Goal: Task Accomplishment & Management: Manage account settings

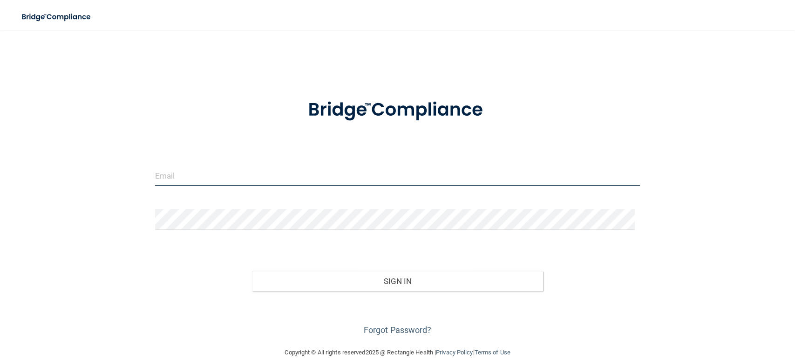
click at [239, 183] on input "email" at bounding box center [397, 175] width 485 height 21
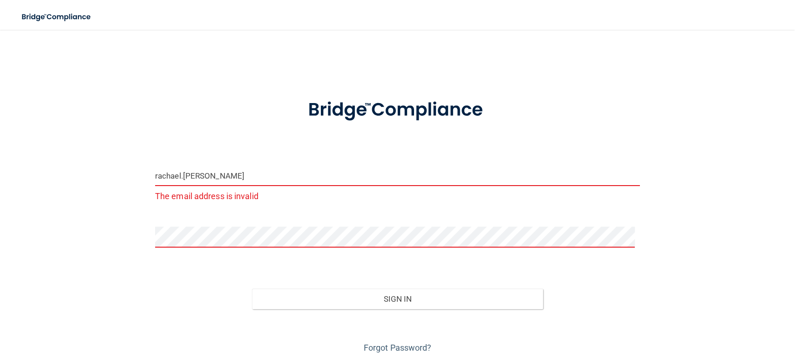
click at [229, 174] on input "rachael.yates" at bounding box center [397, 175] width 485 height 21
type input "[EMAIL_ADDRESS][PERSON_NAME][DOMAIN_NAME]"
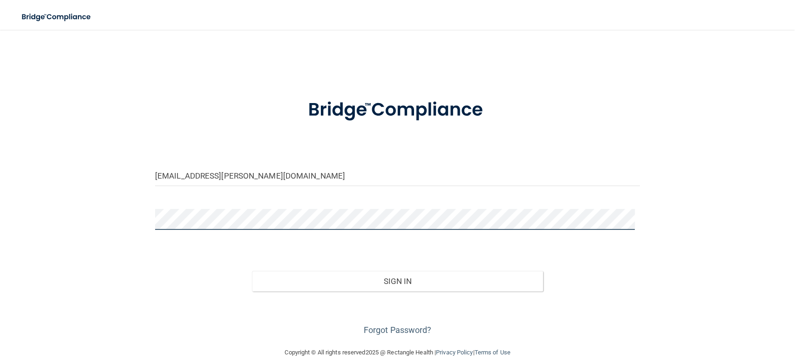
click at [252, 271] on button "Sign In" at bounding box center [397, 281] width 291 height 21
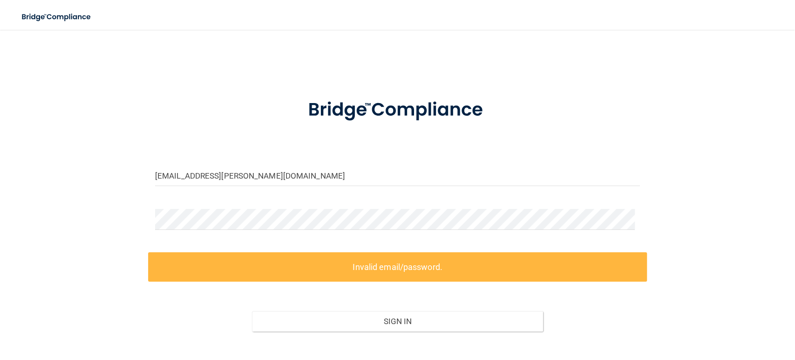
click at [281, 276] on label "Invalid email/password." at bounding box center [397, 266] width 499 height 29
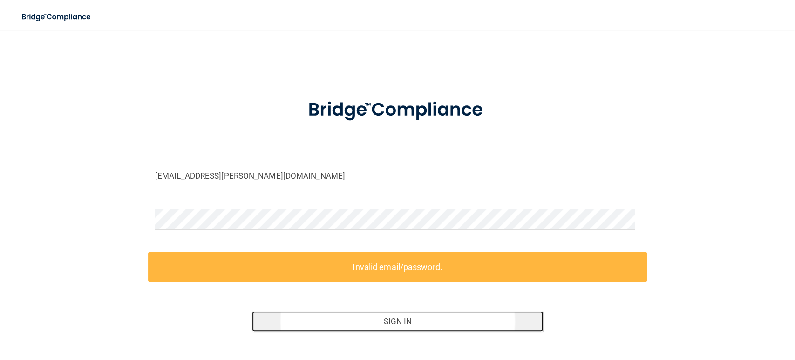
click at [302, 320] on button "Sign In" at bounding box center [397, 321] width 291 height 21
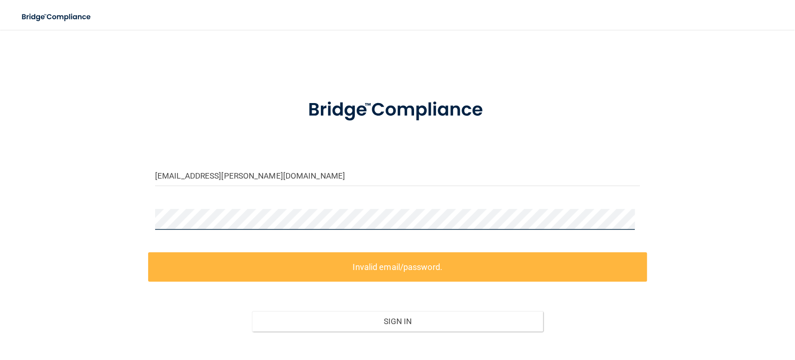
click at [126, 207] on div "rachael.yates@omsp.com Invalid email/password. You don't have permission to acc…" at bounding box center [398, 208] width 758 height 338
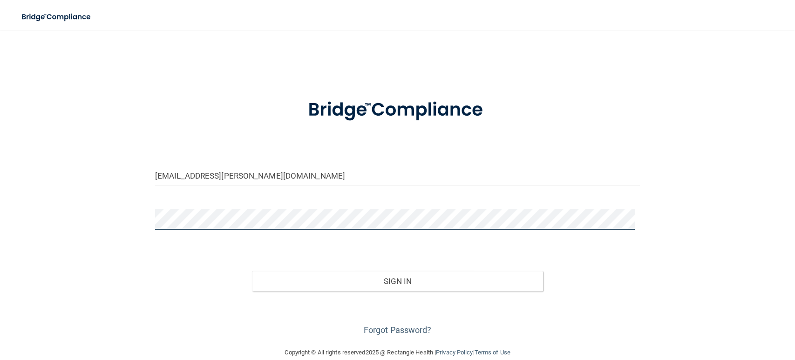
click at [252, 271] on button "Sign In" at bounding box center [397, 281] width 291 height 21
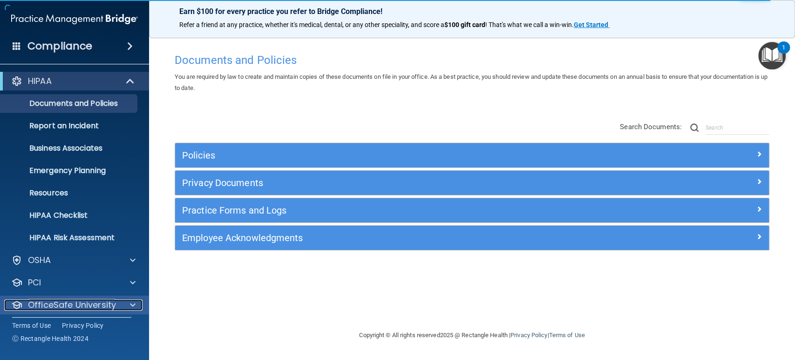
click at [120, 302] on div at bounding box center [131, 304] width 23 height 11
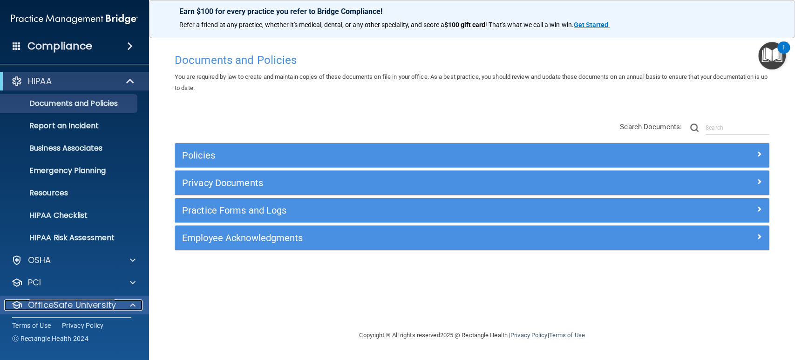
click at [135, 301] on span at bounding box center [133, 304] width 6 height 11
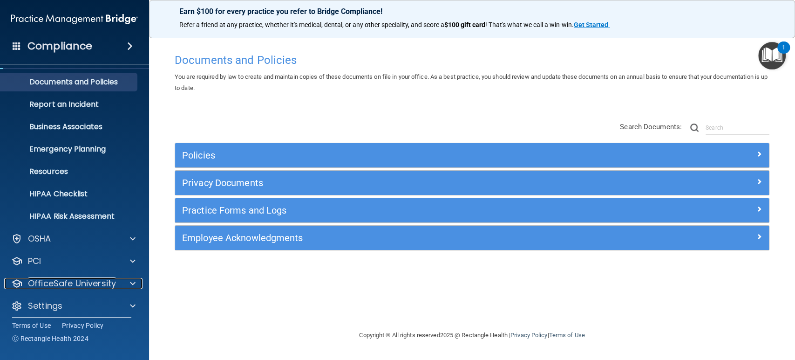
scroll to position [27, 0]
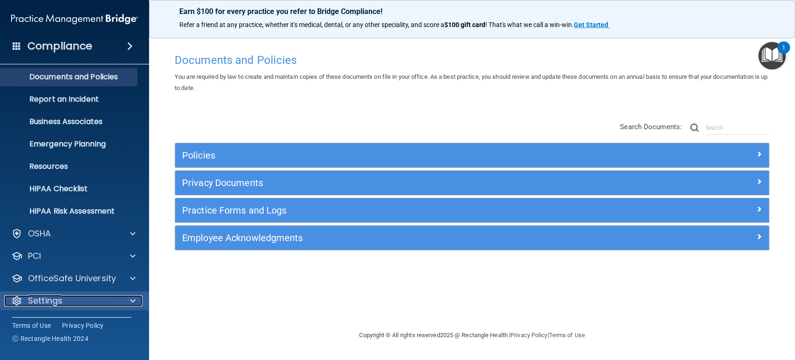
click at [130, 301] on span at bounding box center [133, 300] width 6 height 11
click at [42, 301] on p "Settings" at bounding box center [45, 300] width 34 height 11
click at [130, 299] on span at bounding box center [133, 300] width 6 height 11
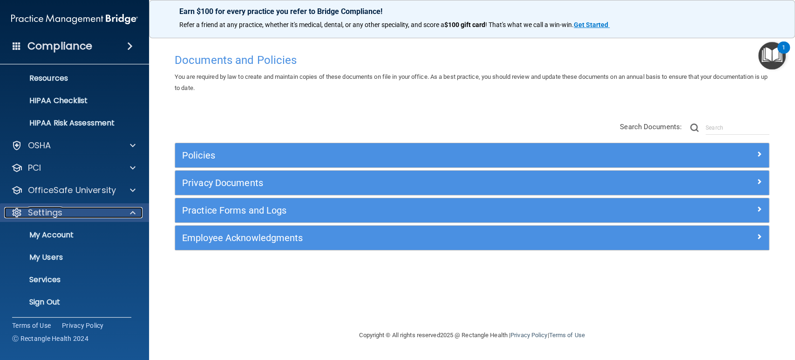
scroll to position [116, 0]
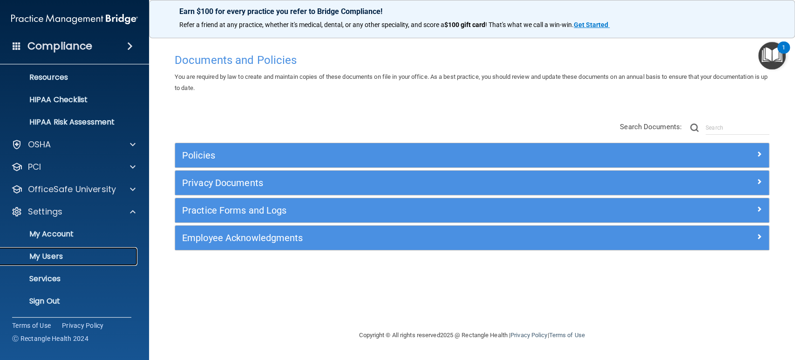
click at [74, 252] on p "My Users" at bounding box center [69, 256] width 127 height 9
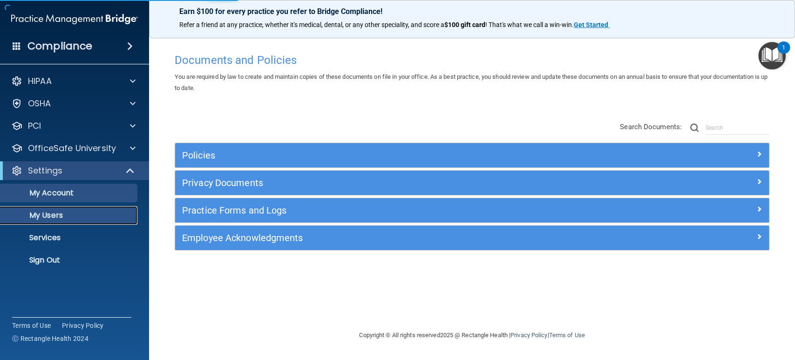
select select "20"
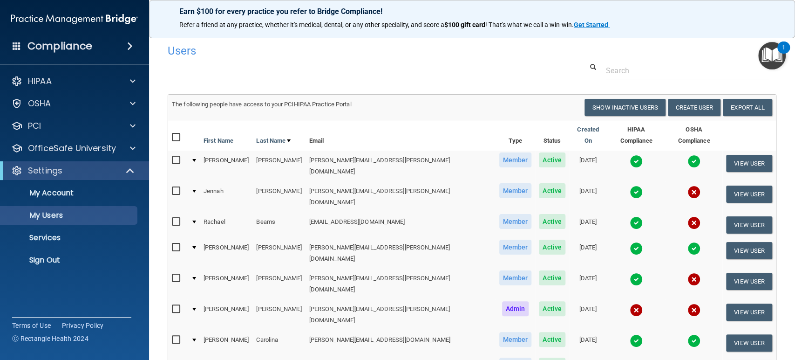
click at [179, 187] on input "checkbox" at bounding box center [177, 190] width 11 height 7
checkbox input "true"
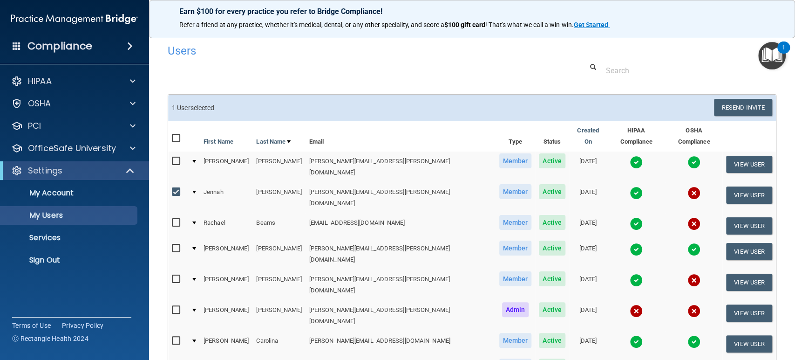
click at [199, 182] on td at bounding box center [193, 197] width 13 height 31
click at [196, 191] on div at bounding box center [194, 192] width 4 height 3
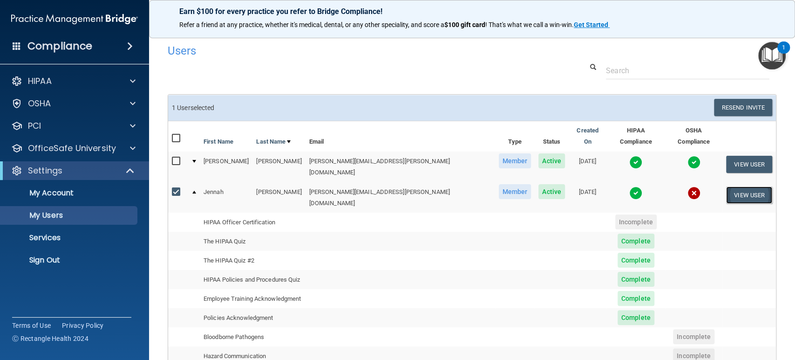
click at [732, 186] on button "View User" at bounding box center [749, 194] width 46 height 17
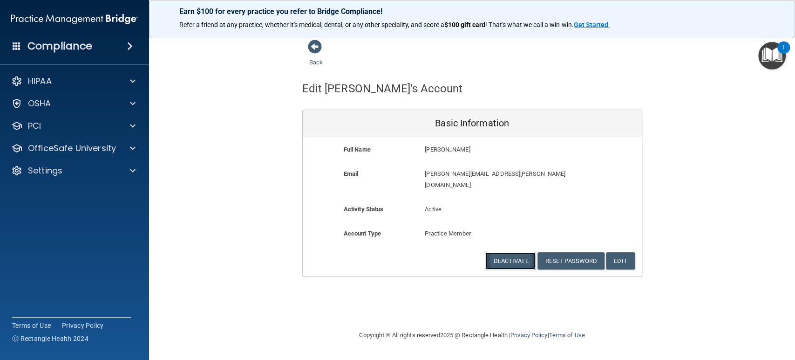
click at [514, 252] on button "Deactivate" at bounding box center [511, 260] width 50 height 17
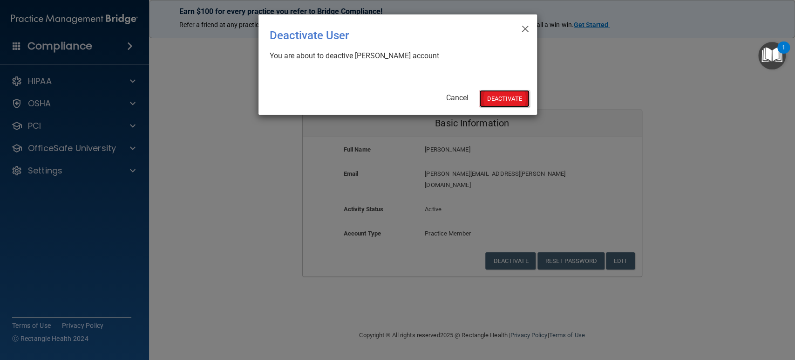
click at [495, 101] on button "Deactivate" at bounding box center [505, 98] width 50 height 17
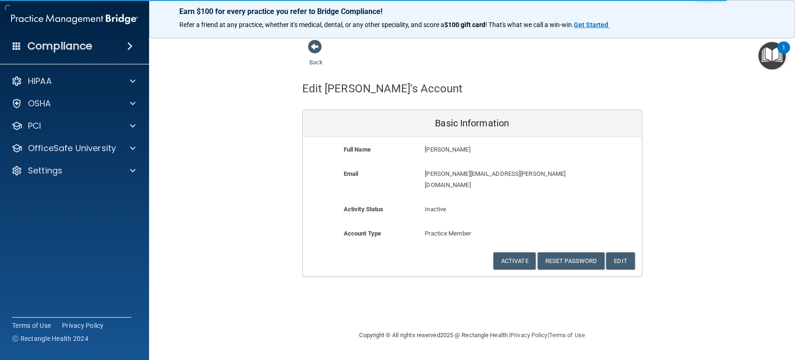
click at [267, 87] on div "Back Edit [PERSON_NAME]'s Account Basic Information Full Name [PERSON_NAME] [PE…" at bounding box center [472, 158] width 609 height 238
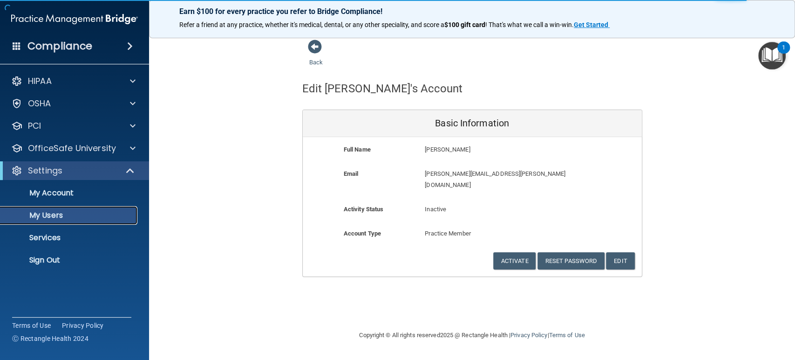
click at [58, 213] on p "My Users" at bounding box center [69, 215] width 127 height 9
select select "20"
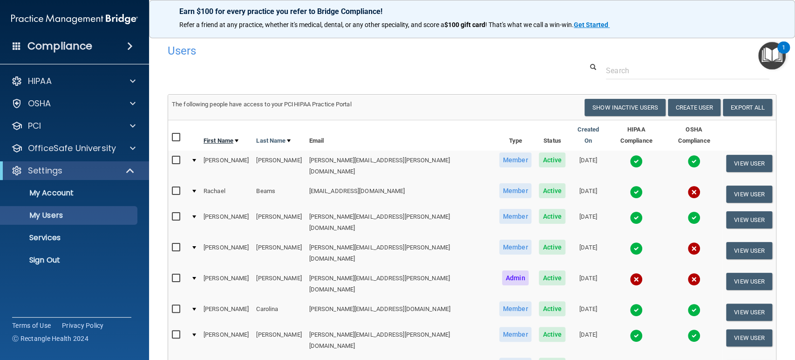
click at [224, 135] on link "First Name" at bounding box center [221, 140] width 35 height 11
select select "20"
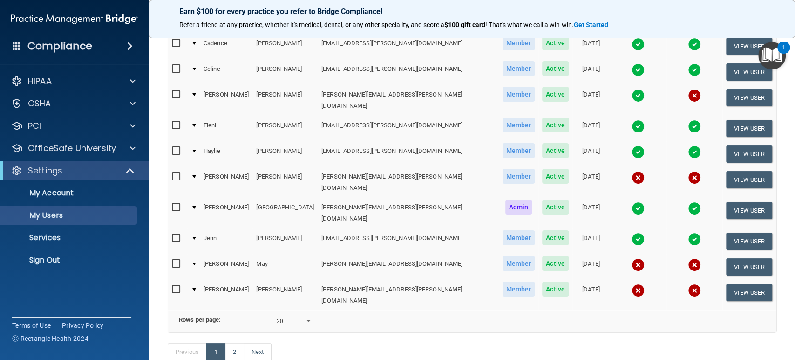
scroll to position [410, 0]
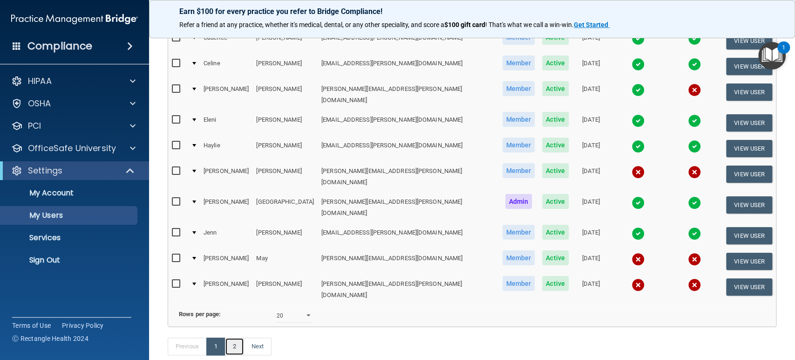
click at [235, 337] on link "2" at bounding box center [234, 346] width 19 height 18
select select "20"
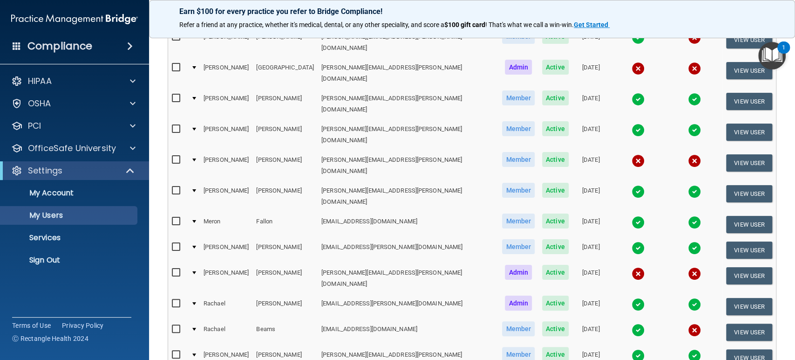
scroll to position [173, 0]
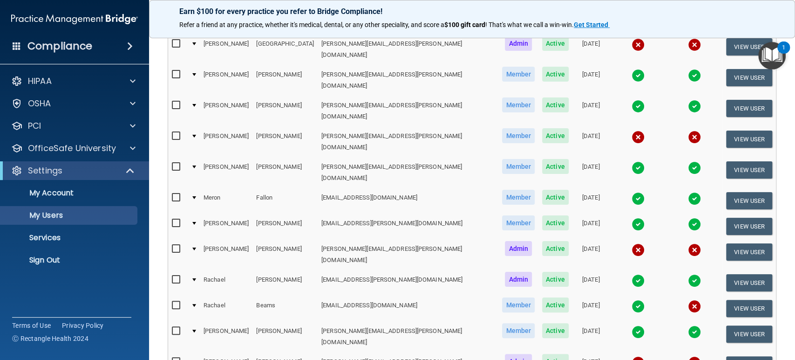
click at [177, 219] on input "checkbox" at bounding box center [177, 222] width 11 height 7
checkbox input "true"
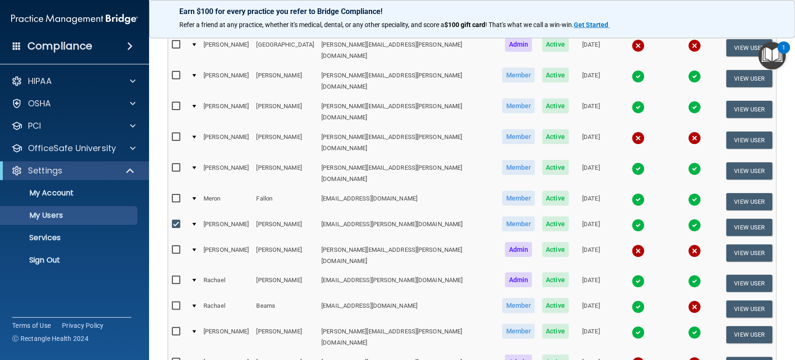
scroll to position [174, 0]
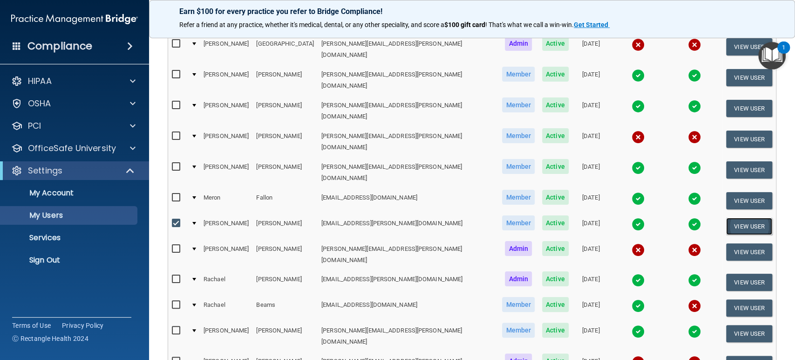
click at [732, 218] on button "View User" at bounding box center [749, 226] width 46 height 17
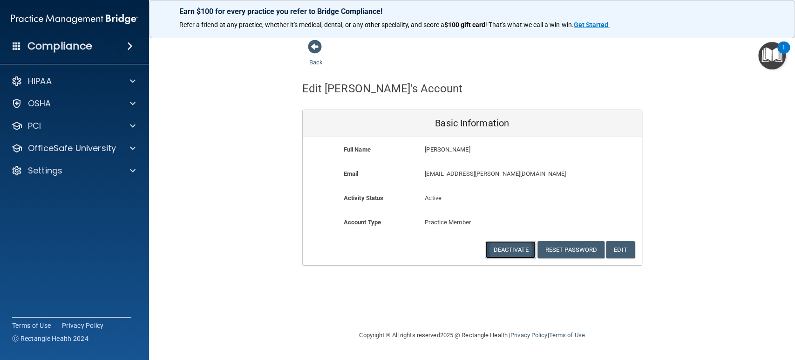
click at [503, 247] on button "Deactivate" at bounding box center [511, 249] width 50 height 17
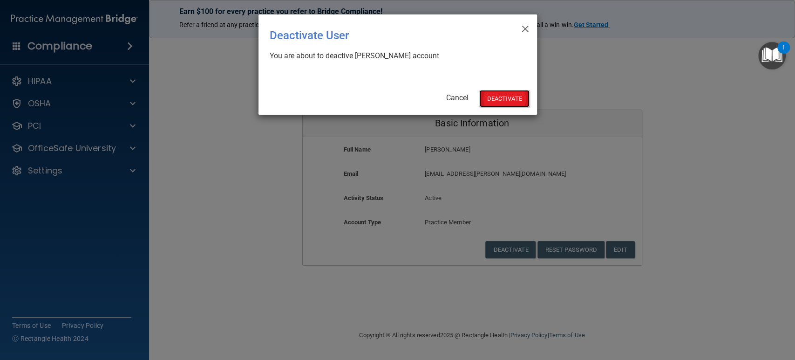
click at [500, 103] on button "Deactivate" at bounding box center [505, 98] width 50 height 17
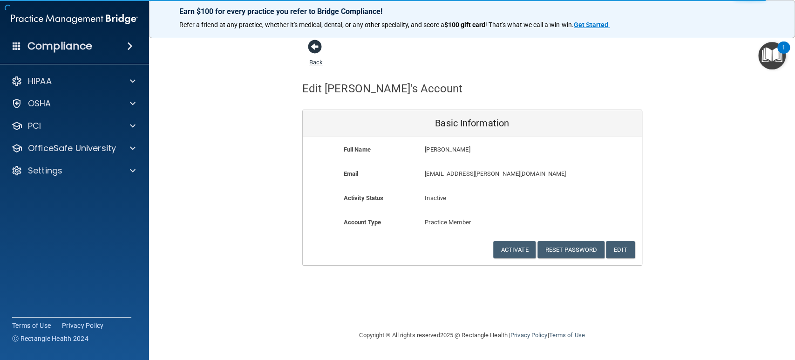
click at [314, 51] on span at bounding box center [315, 47] width 14 height 14
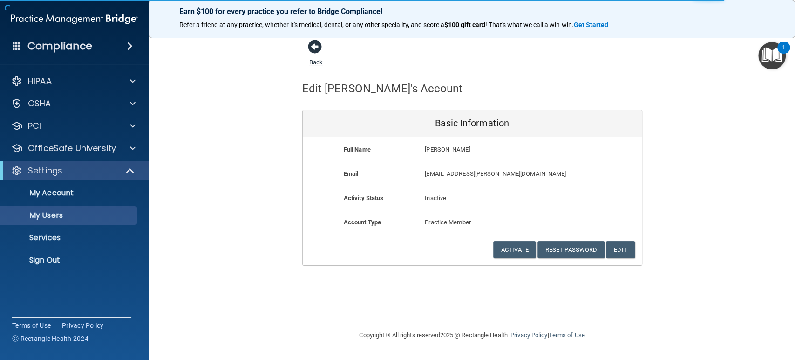
select select "20"
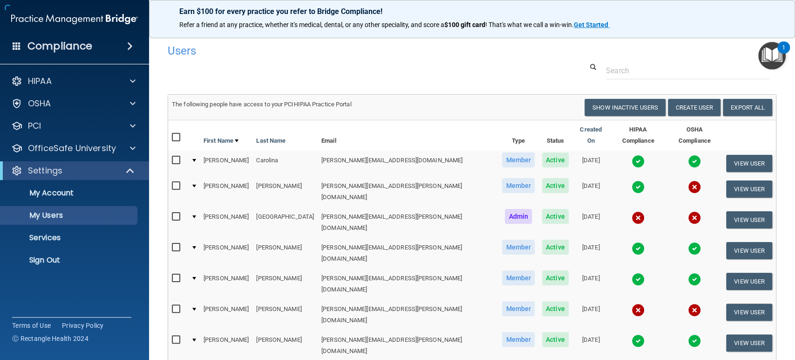
click at [313, 48] on h4 "Users" at bounding box center [342, 51] width 349 height 12
click at [682, 112] on button "Create User" at bounding box center [694, 107] width 53 height 17
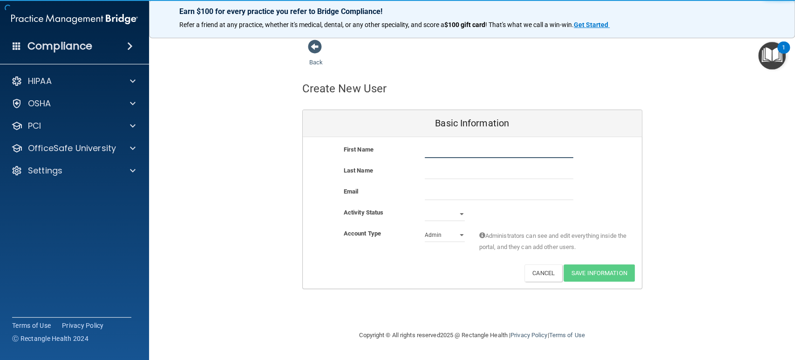
click at [432, 152] on input "text" at bounding box center [499, 151] width 149 height 14
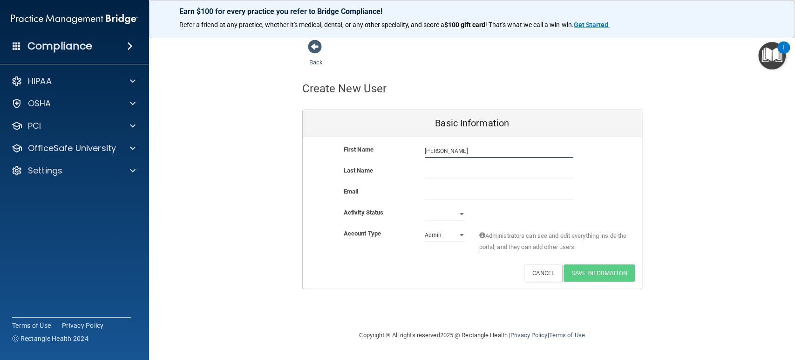
type input "Raylee"
type input "Eskue"
click at [425, 193] on input "email" at bounding box center [499, 193] width 149 height 14
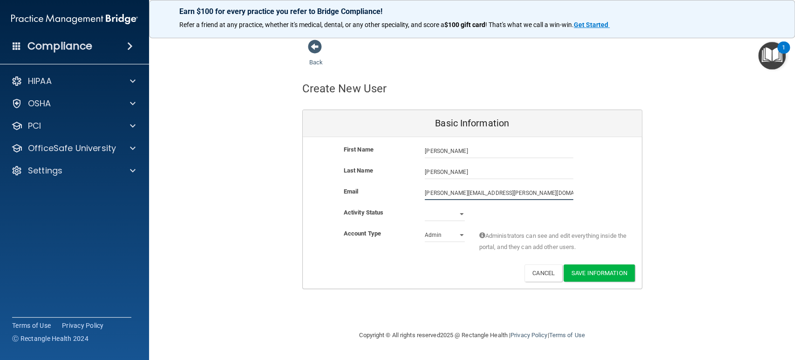
type input "raylee.eskue@omsp.com"
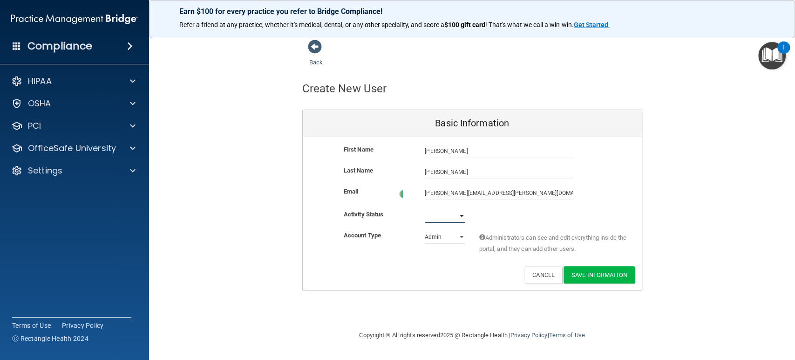
click at [454, 217] on select "Active Inactive" at bounding box center [445, 216] width 40 height 14
select select "active"
click at [425, 207] on select "Active Inactive" at bounding box center [445, 214] width 40 height 14
click at [462, 237] on select "Admin Member" at bounding box center [445, 235] width 40 height 14
select select "practice_member"
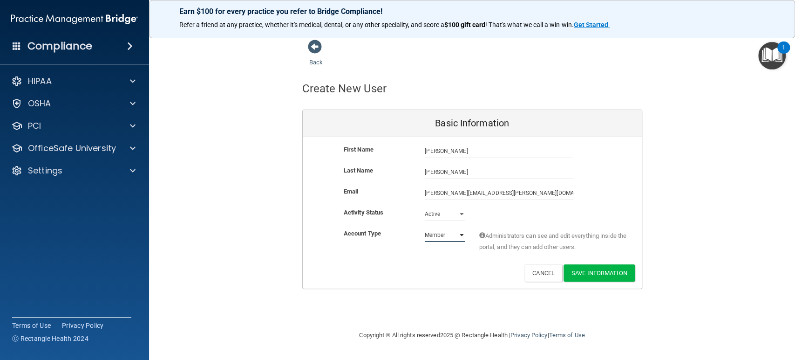
click at [425, 228] on select "Admin Member" at bounding box center [445, 235] width 40 height 14
click at [590, 273] on button "Save Information" at bounding box center [599, 272] width 71 height 17
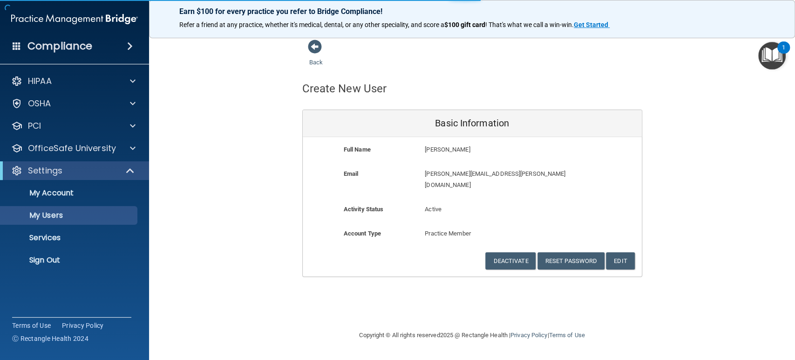
select select "20"
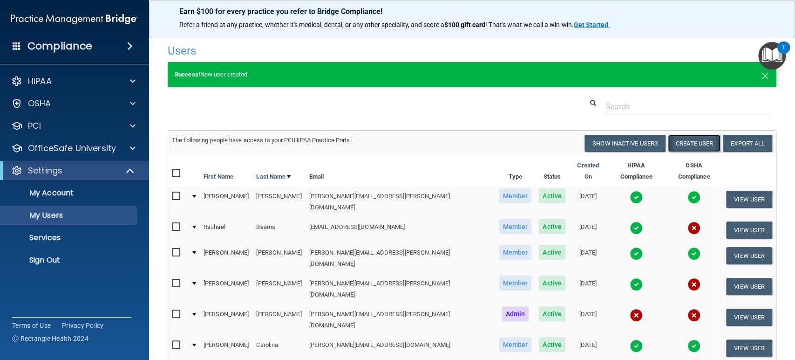
click at [678, 141] on button "Create User" at bounding box center [694, 143] width 53 height 17
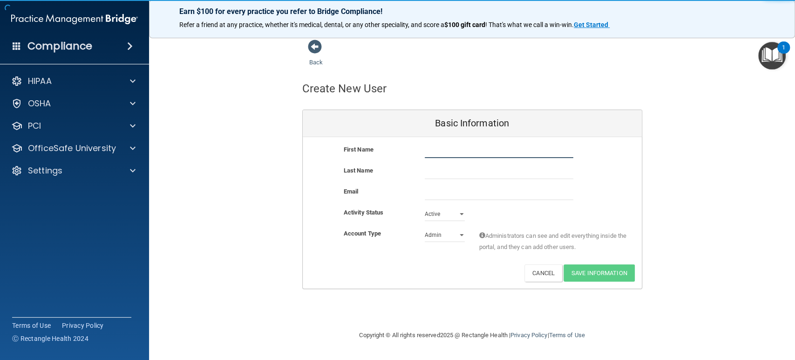
click at [496, 154] on input "text" at bounding box center [499, 151] width 149 height 14
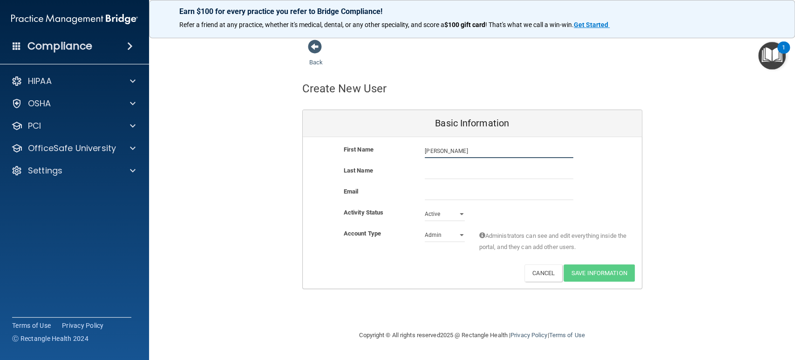
type input "Ashley"
type input "Shepherd"
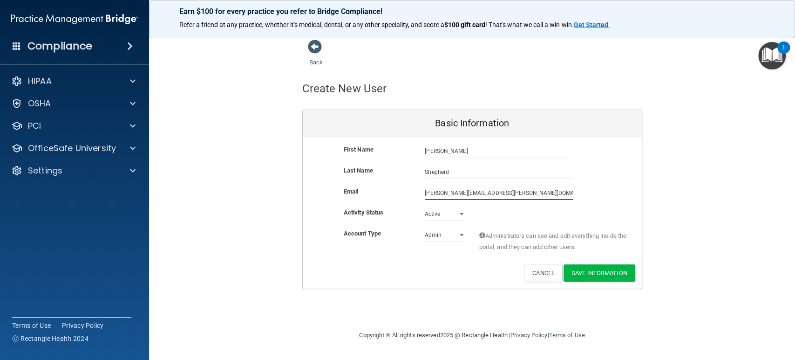
type input "ashely.shepherd@omsp.com"
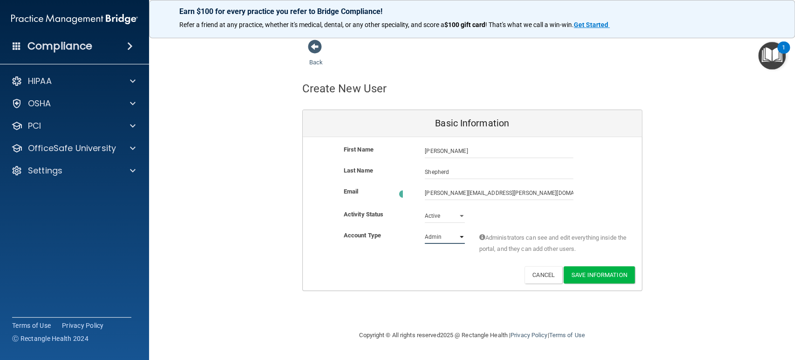
click at [446, 230] on select "Admin Member" at bounding box center [445, 237] width 40 height 14
select select "practice_member"
click at [425, 228] on select "Admin Member" at bounding box center [445, 235] width 40 height 14
click at [584, 271] on button "Save Information" at bounding box center [599, 272] width 71 height 17
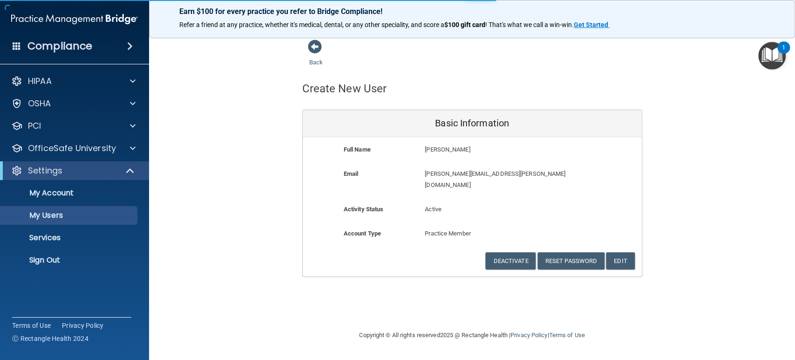
select select "20"
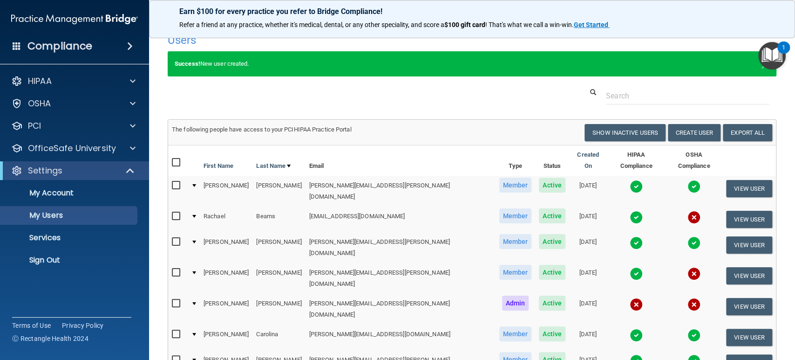
scroll to position [5, 0]
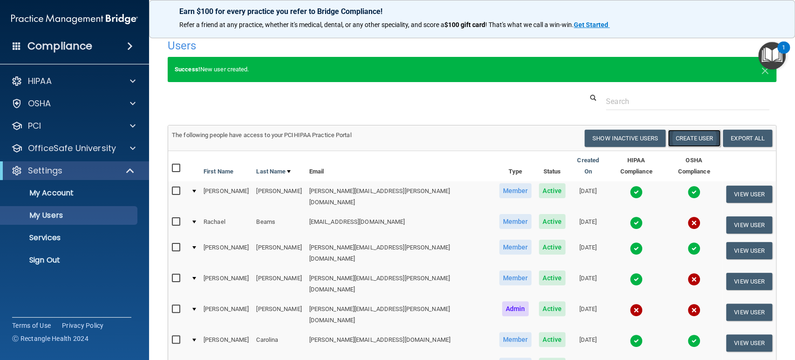
click at [675, 133] on button "Create User" at bounding box center [694, 138] width 53 height 17
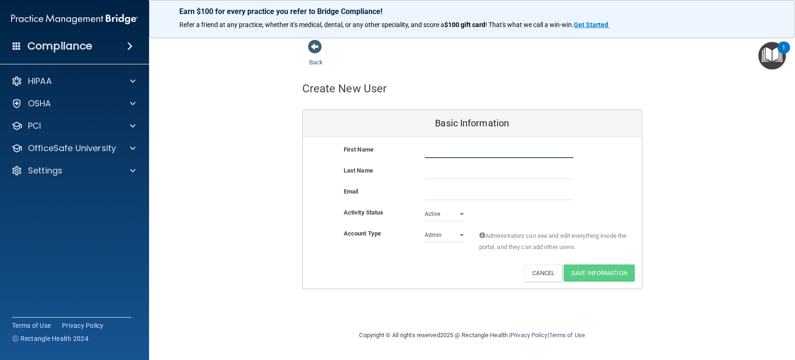
click at [527, 151] on input "text" at bounding box center [499, 151] width 149 height 14
type input "Michelle"
type input "Asher"
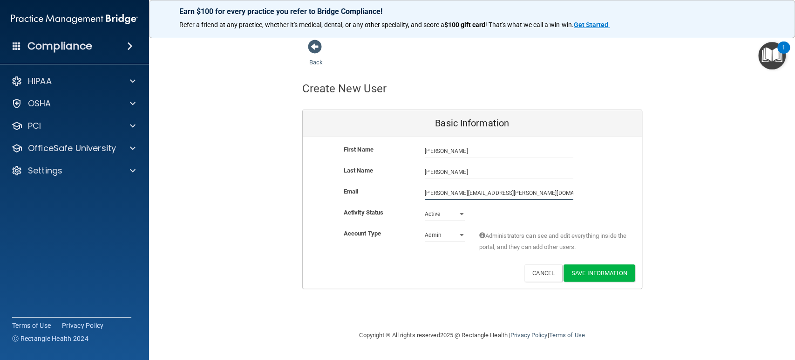
type input "michelle.asher@omsp.com"
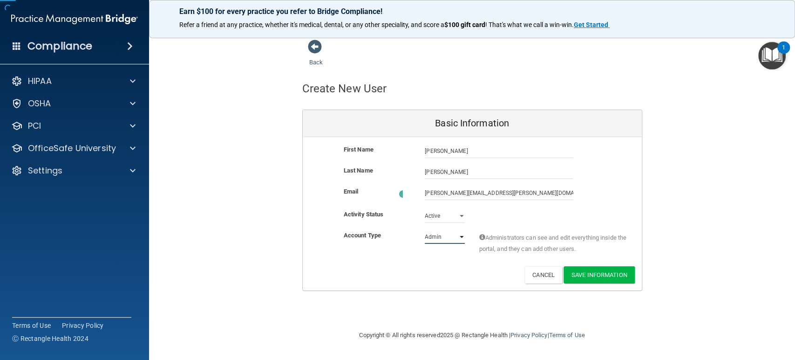
click at [425, 232] on select "Admin Member" at bounding box center [445, 237] width 40 height 14
select select "practice_member"
click at [425, 228] on select "Admin Member" at bounding box center [445, 235] width 40 height 14
click at [582, 276] on button "Save Information" at bounding box center [599, 272] width 71 height 17
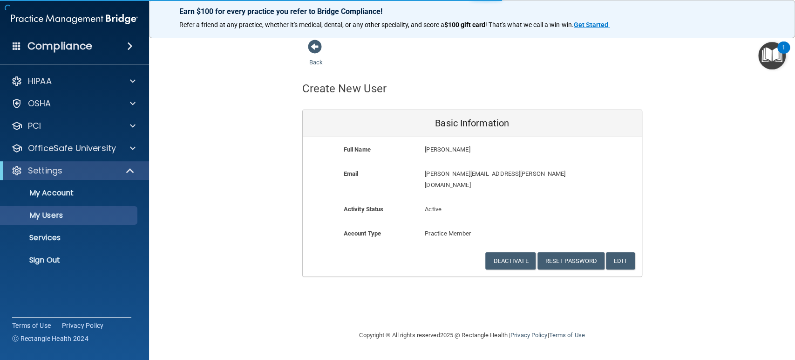
select select "20"
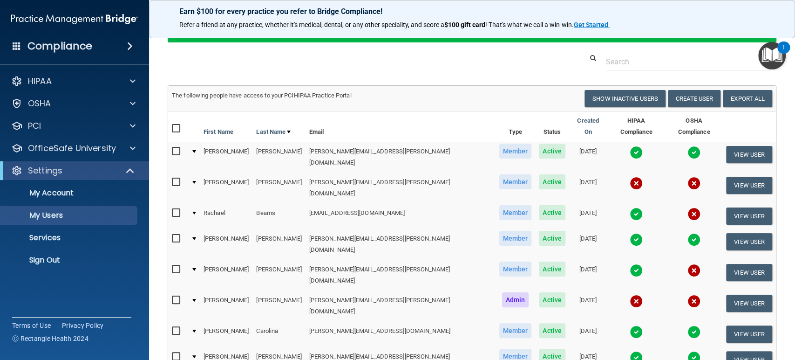
scroll to position [45, 0]
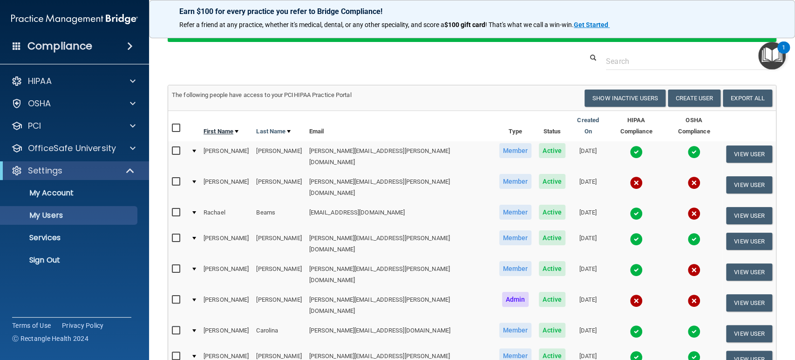
click at [231, 126] on link "First Name" at bounding box center [221, 131] width 35 height 11
select select "20"
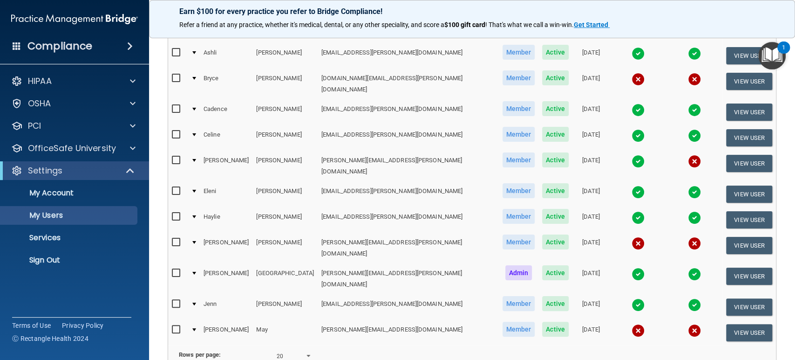
scroll to position [372, 0]
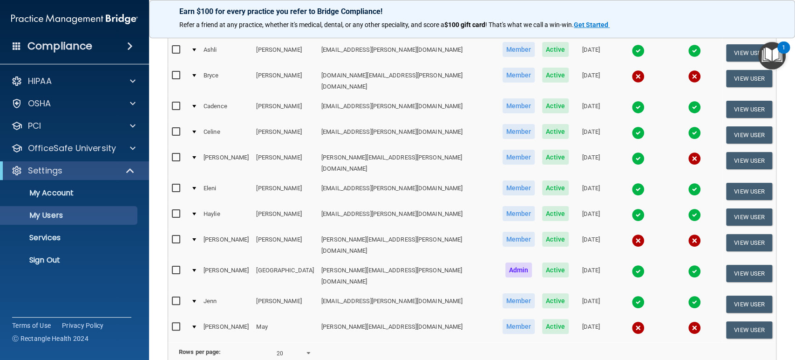
select select "20"
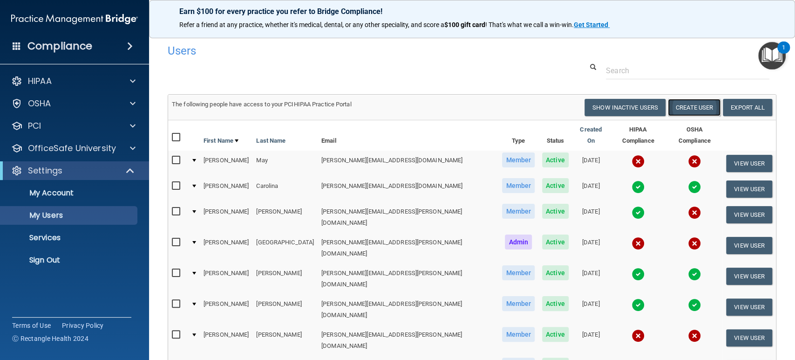
click at [687, 104] on button "Create User" at bounding box center [694, 107] width 53 height 17
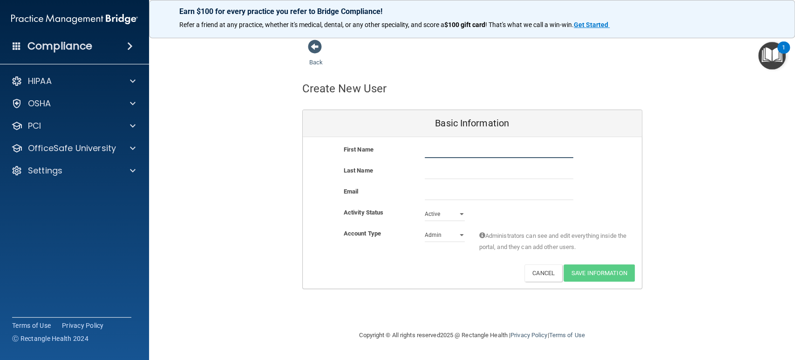
click at [486, 154] on input "text" at bounding box center [499, 151] width 149 height 14
type input "Alexandria.lackey@omsp.com"
drag, startPoint x: 504, startPoint y: 151, endPoint x: 422, endPoint y: 151, distance: 82.0
click at [422, 151] on div "Alexandria.lackey@omsp.com Alexandria.lackey@omsp.com" at bounding box center [499, 151] width 163 height 14
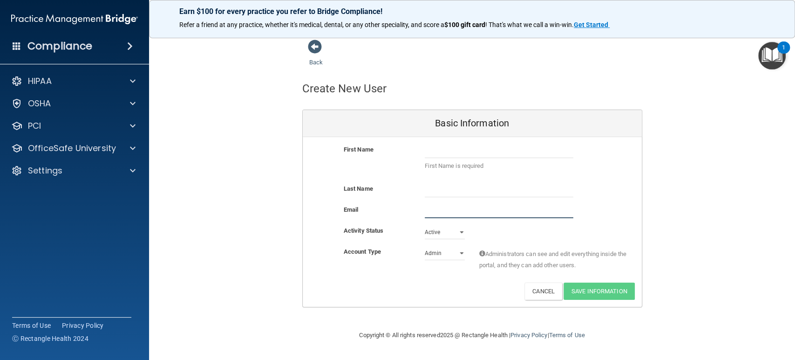
paste input "Alexandria.lackey@omsp.com"
type input "Alexandria.lackey@omsp.com"
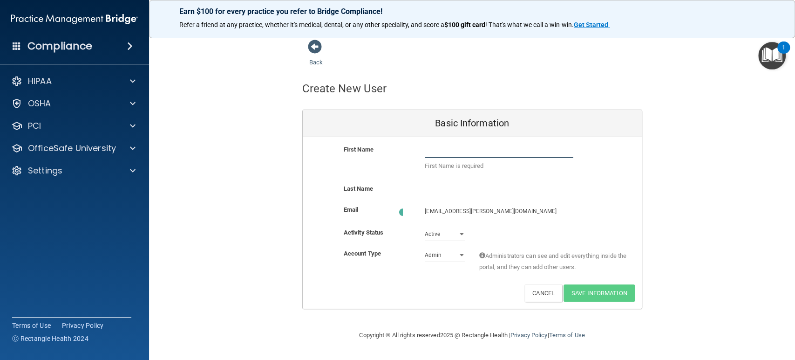
click at [449, 152] on input "text" at bounding box center [499, 151] width 149 height 14
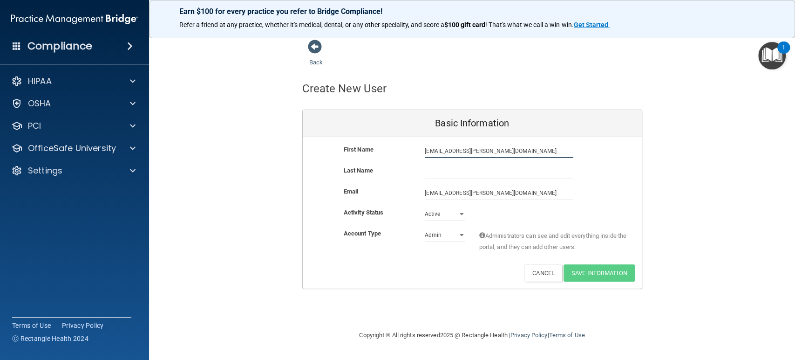
drag, startPoint x: 505, startPoint y: 148, endPoint x: 451, endPoint y: 151, distance: 54.1
click at [451, 151] on input "Alexandria.lackey@omsp.com" at bounding box center [499, 151] width 149 height 14
type input "Alexandria"
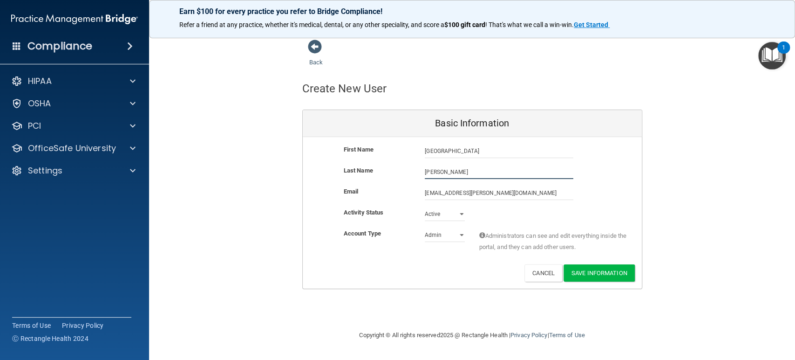
type input "[PERSON_NAME]"
click at [453, 233] on select "Admin Member" at bounding box center [445, 235] width 40 height 14
select select "practice_member"
click at [425, 228] on select "Admin Member" at bounding box center [445, 235] width 40 height 14
click at [588, 268] on button "Save Information" at bounding box center [599, 272] width 71 height 17
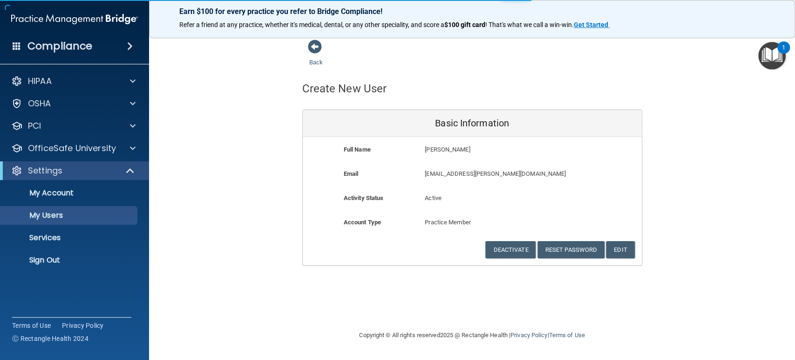
select select "20"
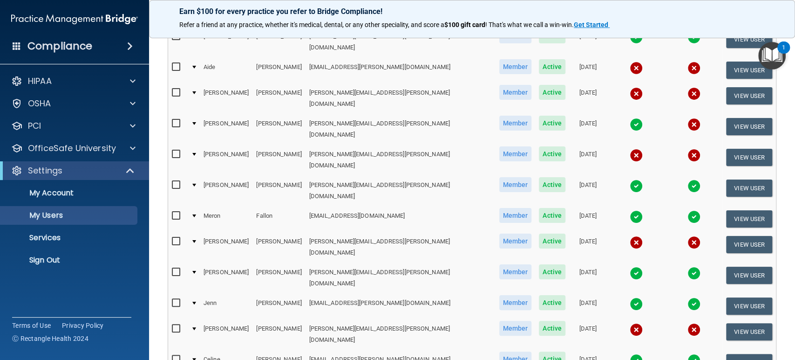
scroll to position [445, 0]
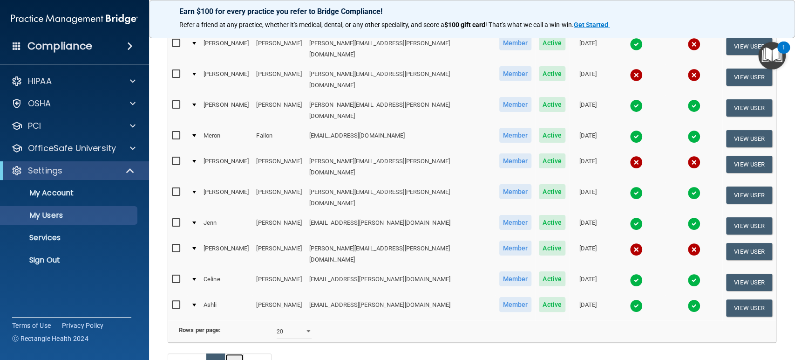
click at [230, 353] on link "2" at bounding box center [234, 362] width 19 height 18
select select "20"
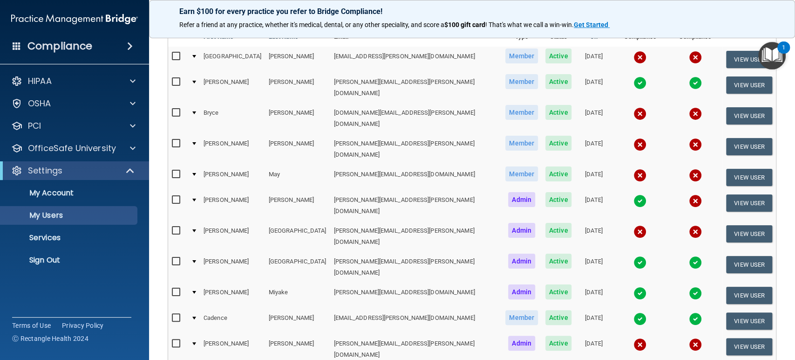
scroll to position [5, 0]
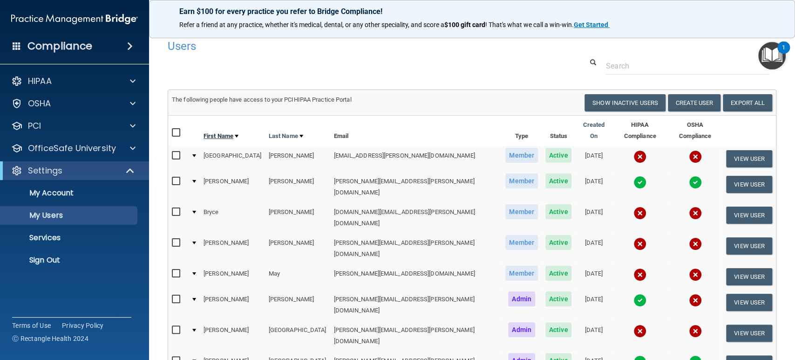
click at [220, 130] on link "First Name" at bounding box center [221, 135] width 35 height 11
select select "20"
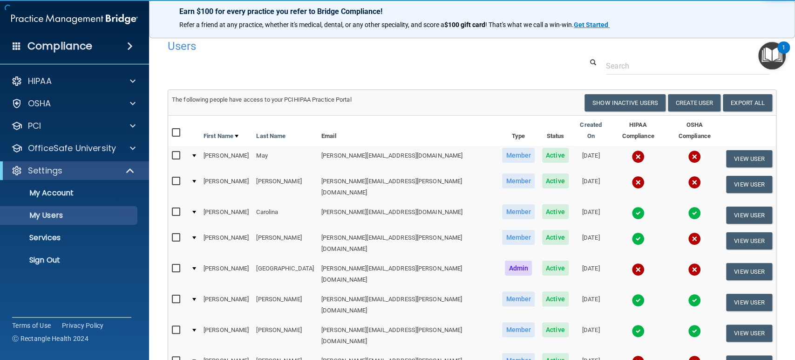
click at [220, 130] on link "First Name" at bounding box center [221, 135] width 35 height 11
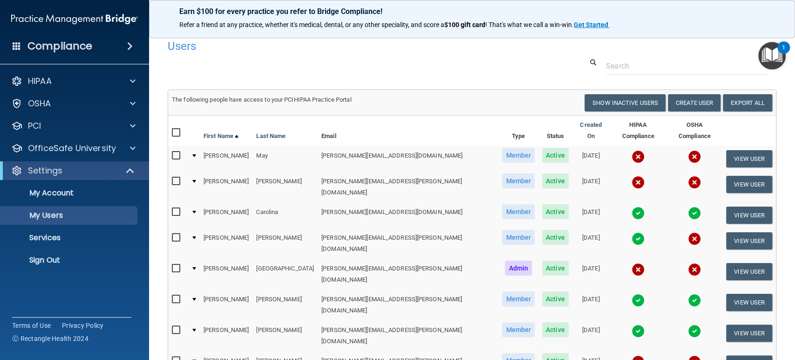
click at [220, 130] on link "First Name" at bounding box center [221, 135] width 35 height 11
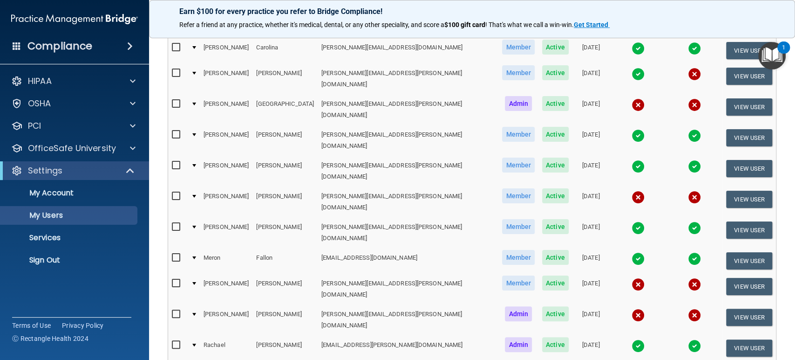
scroll to position [358, 0]
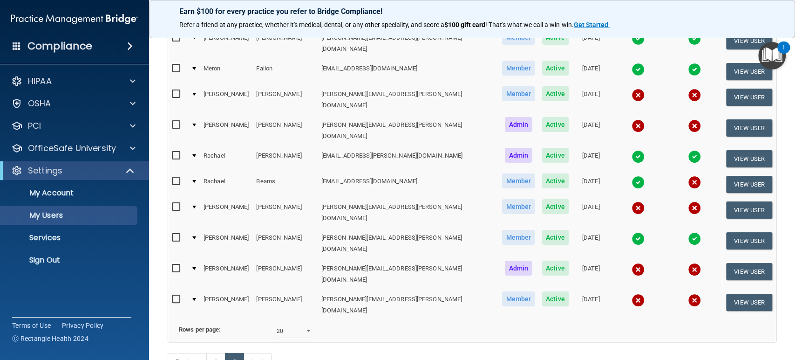
select select "20"
click at [209, 353] on link "1" at bounding box center [215, 362] width 19 height 18
select select "20"
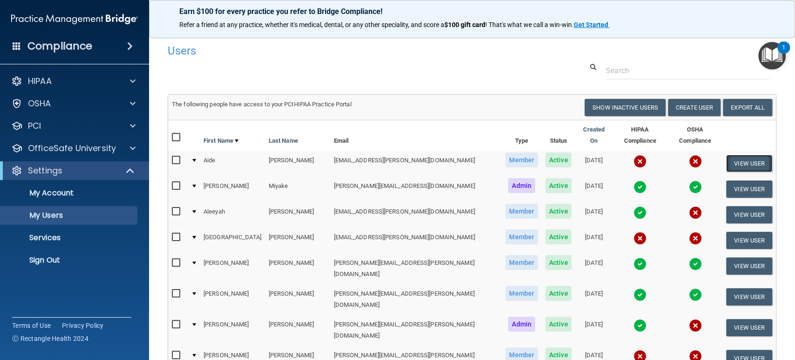
click at [738, 155] on button "View User" at bounding box center [749, 163] width 46 height 17
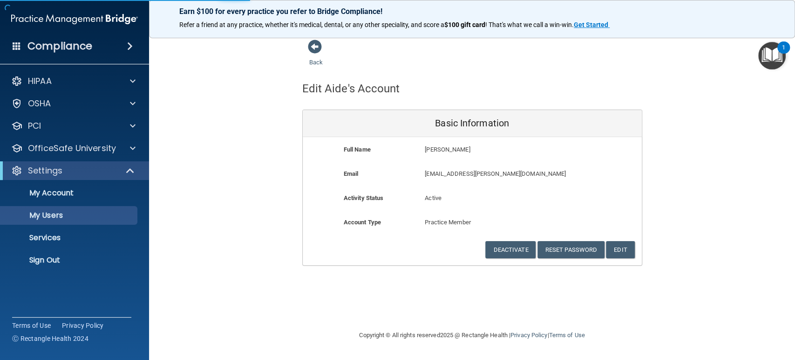
select select "20"
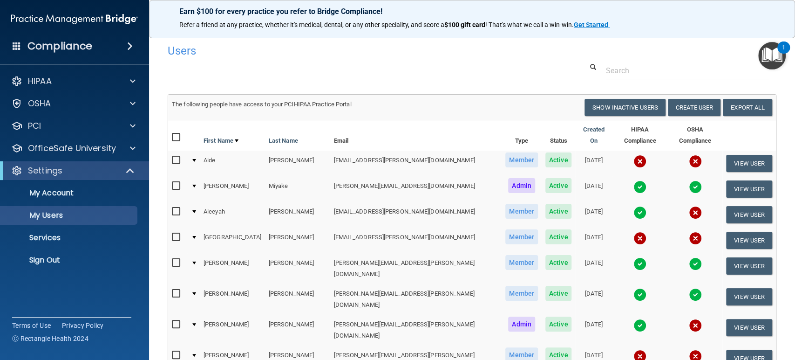
click at [179, 157] on input "checkbox" at bounding box center [177, 160] width 11 height 7
checkbox input "true"
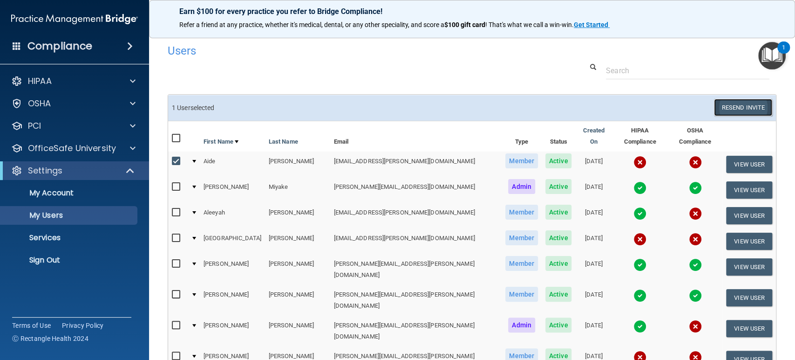
click at [719, 104] on button "Resend Invite" at bounding box center [743, 107] width 58 height 17
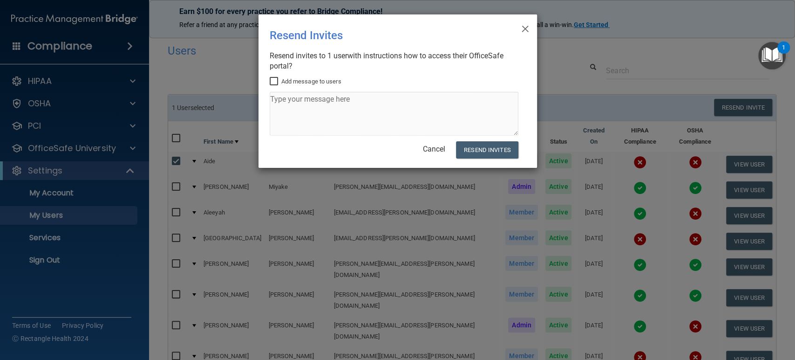
click at [273, 78] on input "Add message to users" at bounding box center [275, 81] width 11 height 7
checkbox input "true"
click at [287, 100] on textarea at bounding box center [394, 114] width 249 height 44
type textarea "Hey Aide, will you please complete these asap? Thanks! Rach."
click at [486, 146] on button "Resend Invites" at bounding box center [487, 149] width 62 height 17
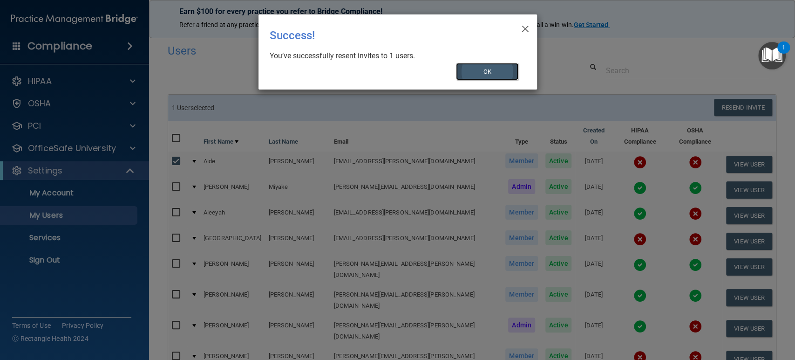
click at [490, 63] on button "OK" at bounding box center [487, 71] width 62 height 17
